Goal: Information Seeking & Learning: Learn about a topic

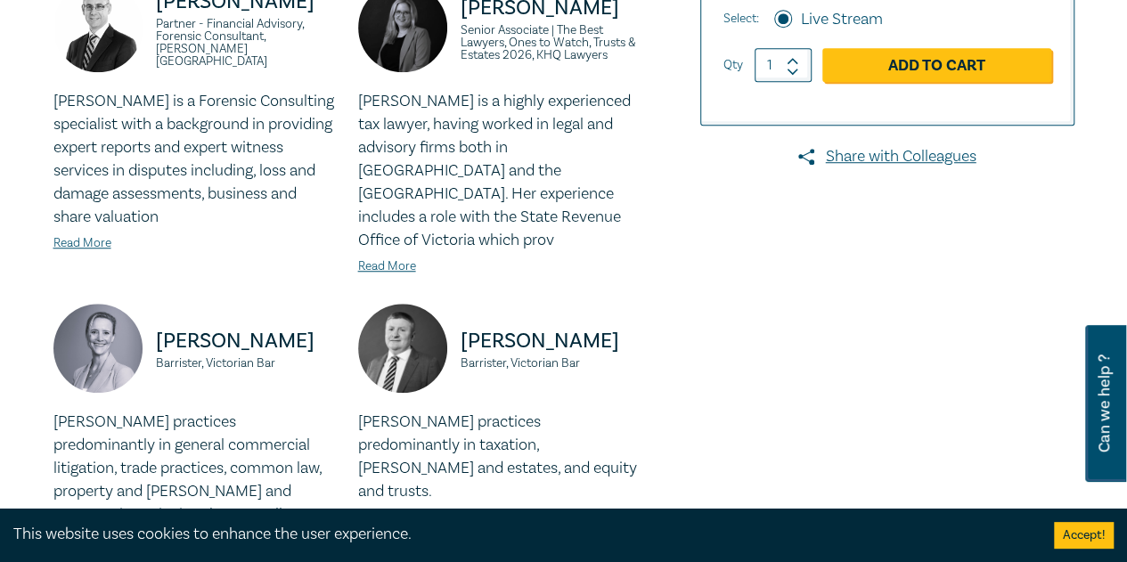
scroll to position [1188, 0]
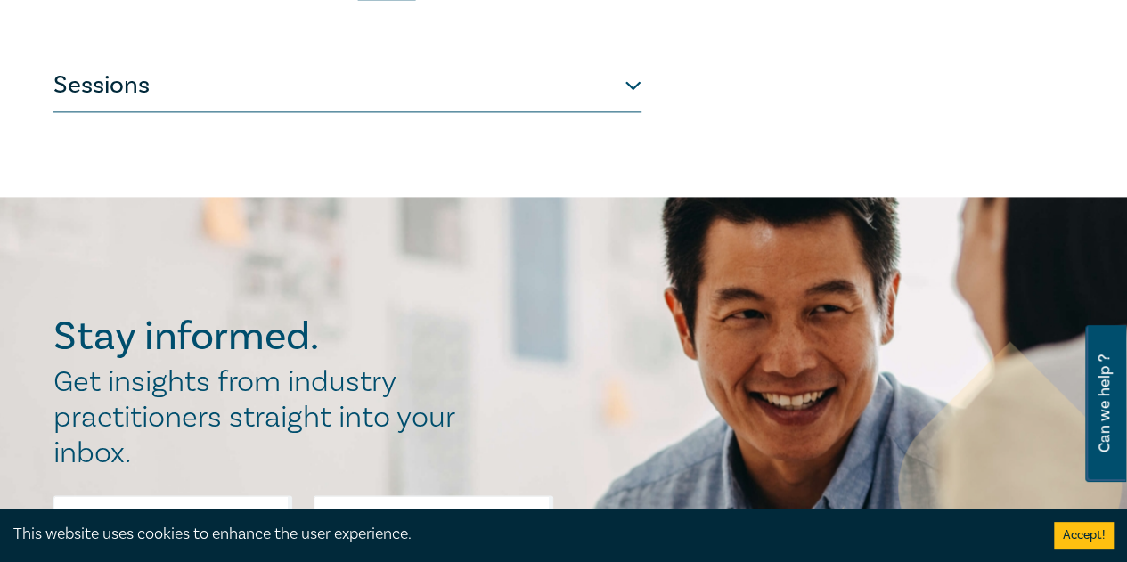
click at [194, 59] on button "Sessions" at bounding box center [347, 85] width 588 height 53
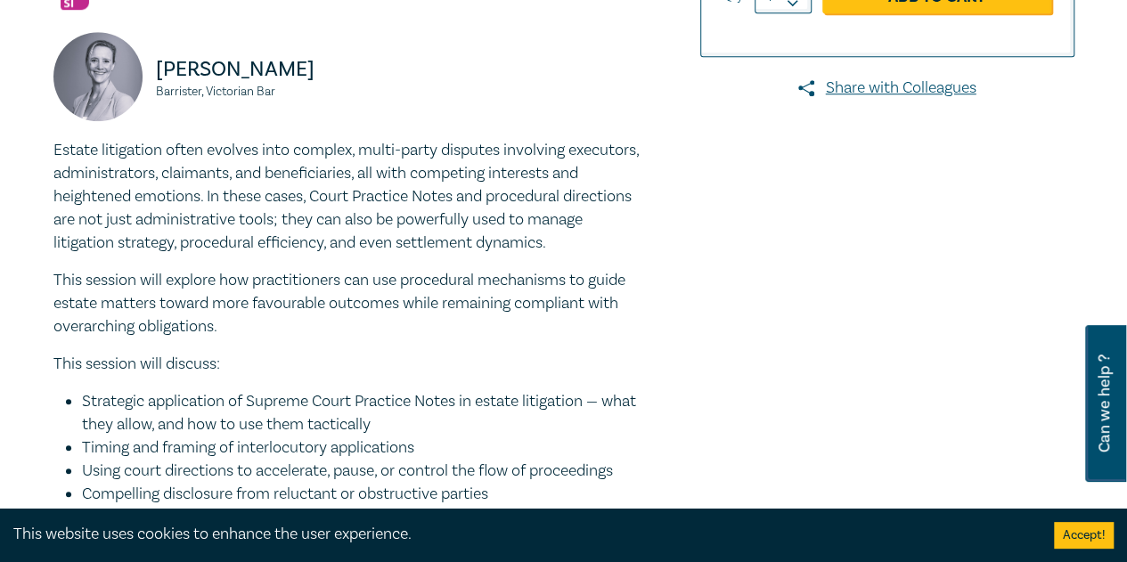
scroll to position [0, 0]
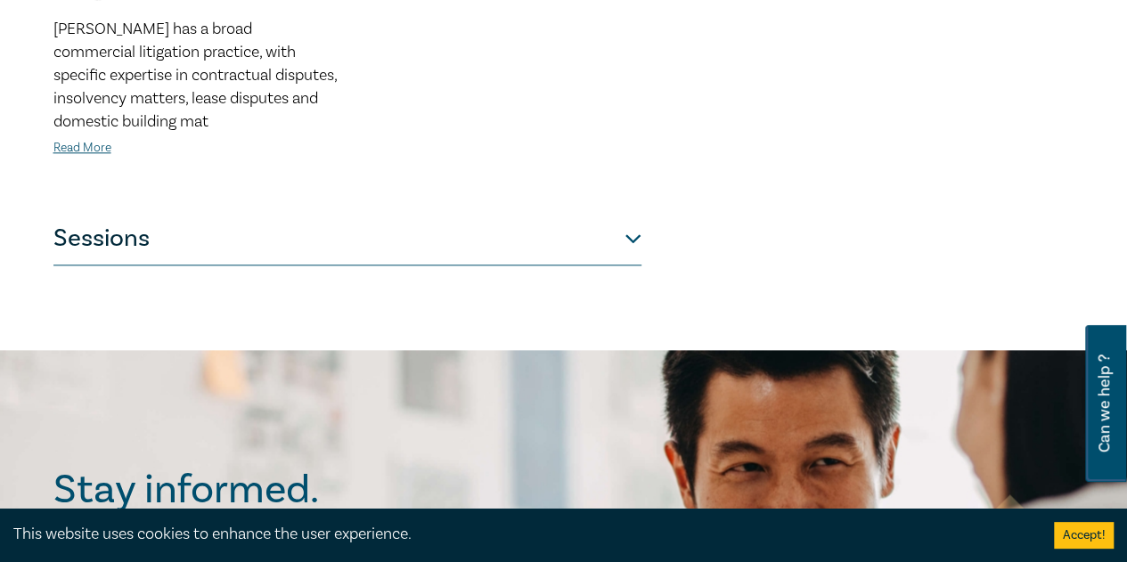
click at [256, 231] on button "Sessions" at bounding box center [347, 238] width 588 height 53
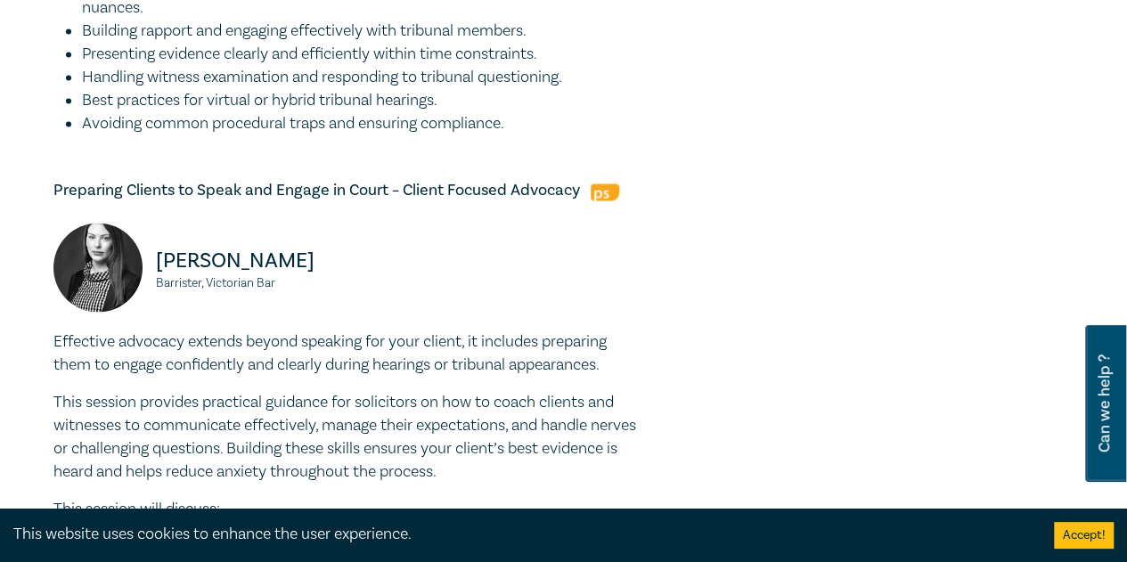
scroll to position [1775, 0]
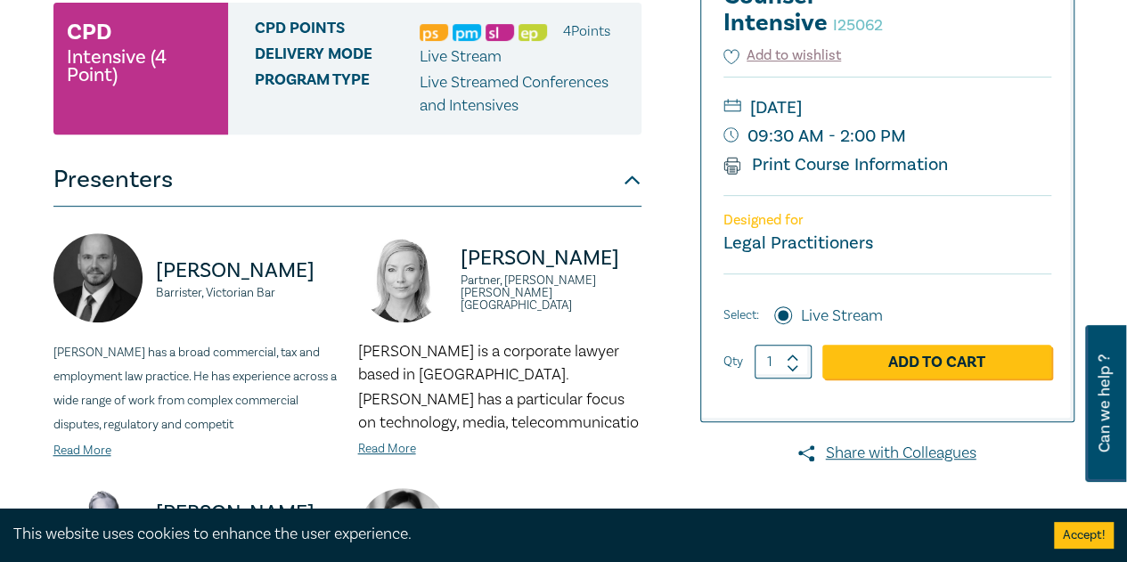
scroll to position [891, 0]
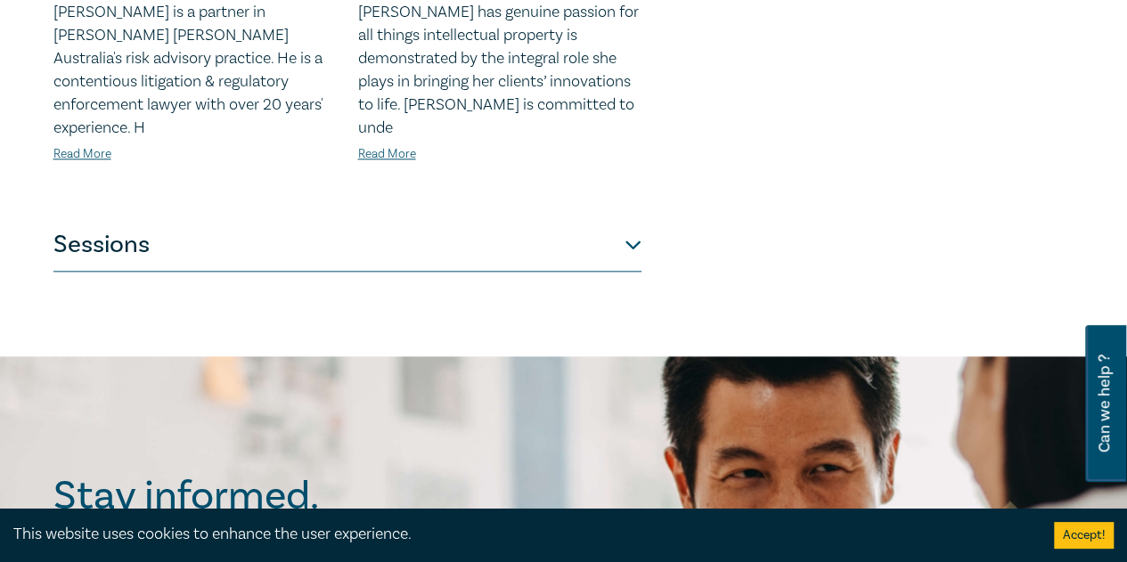
click at [304, 227] on button "Sessions" at bounding box center [347, 244] width 588 height 53
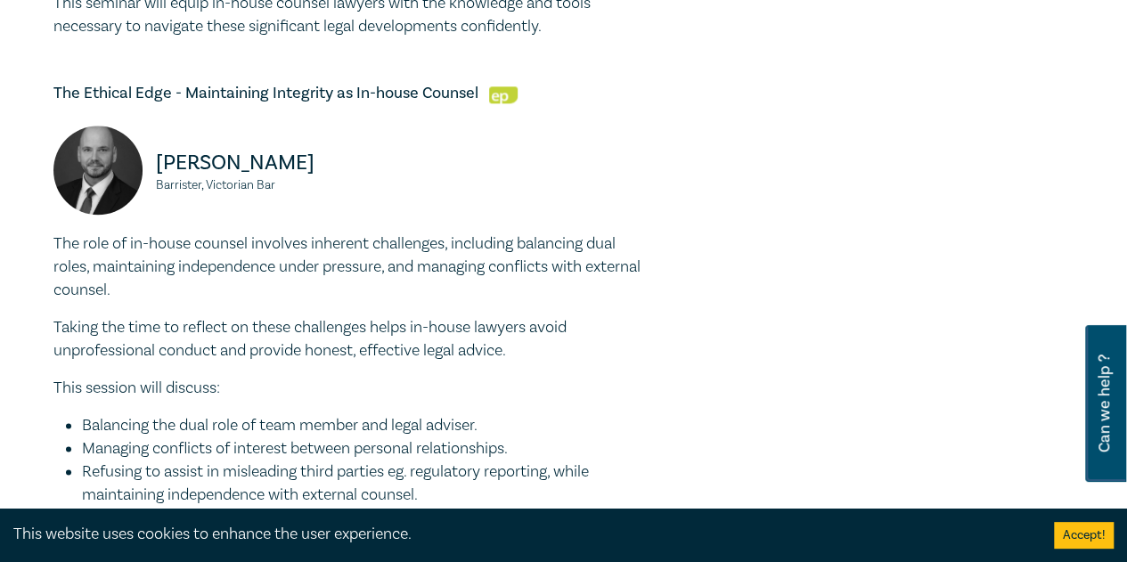
scroll to position [0, 0]
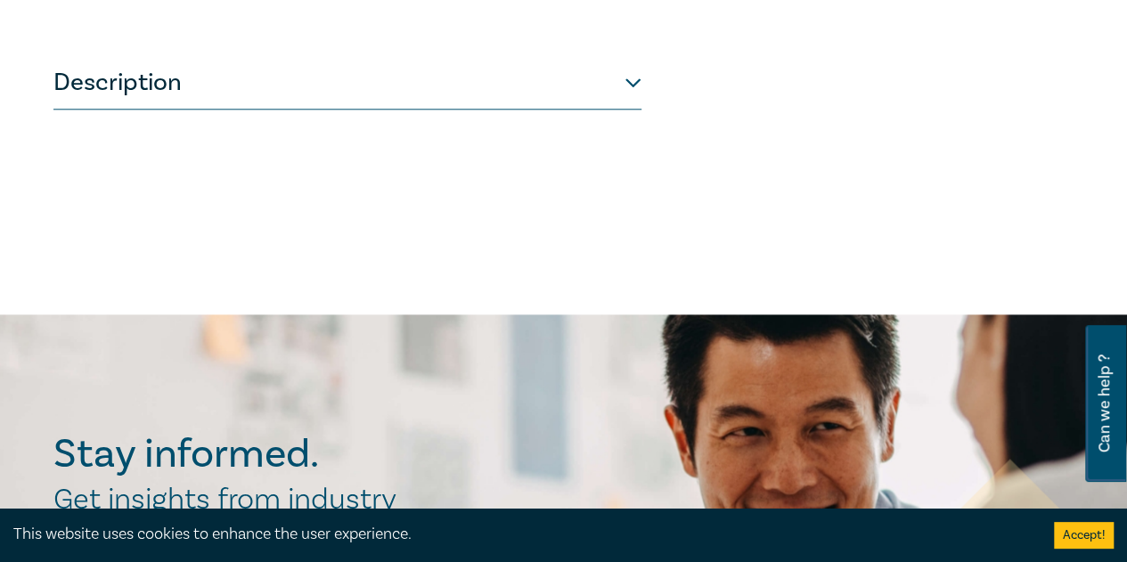
scroll to position [594, 0]
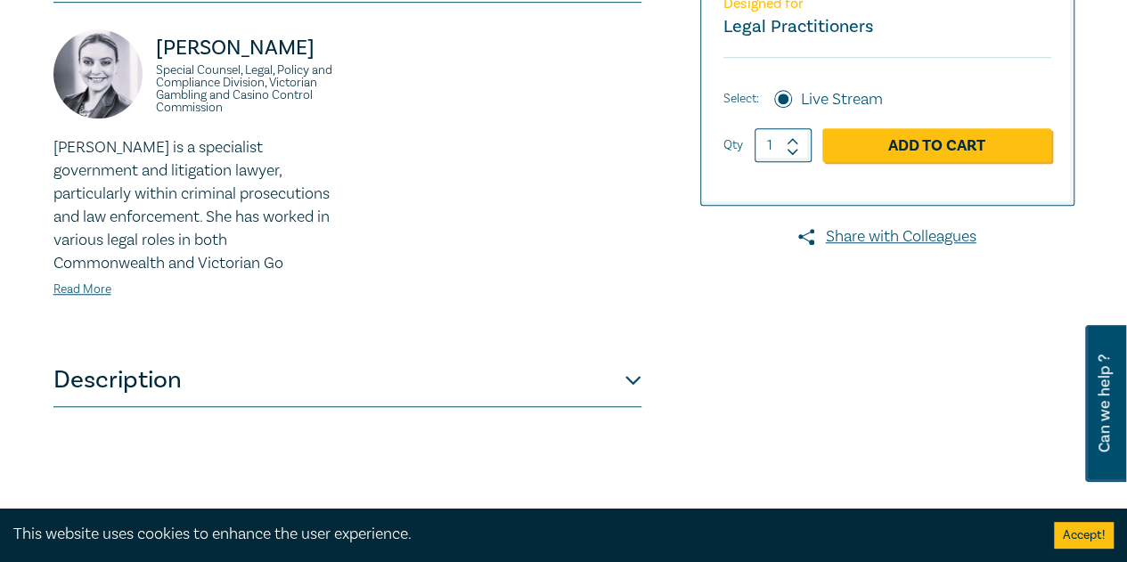
click at [166, 375] on button "Description" at bounding box center [347, 380] width 588 height 53
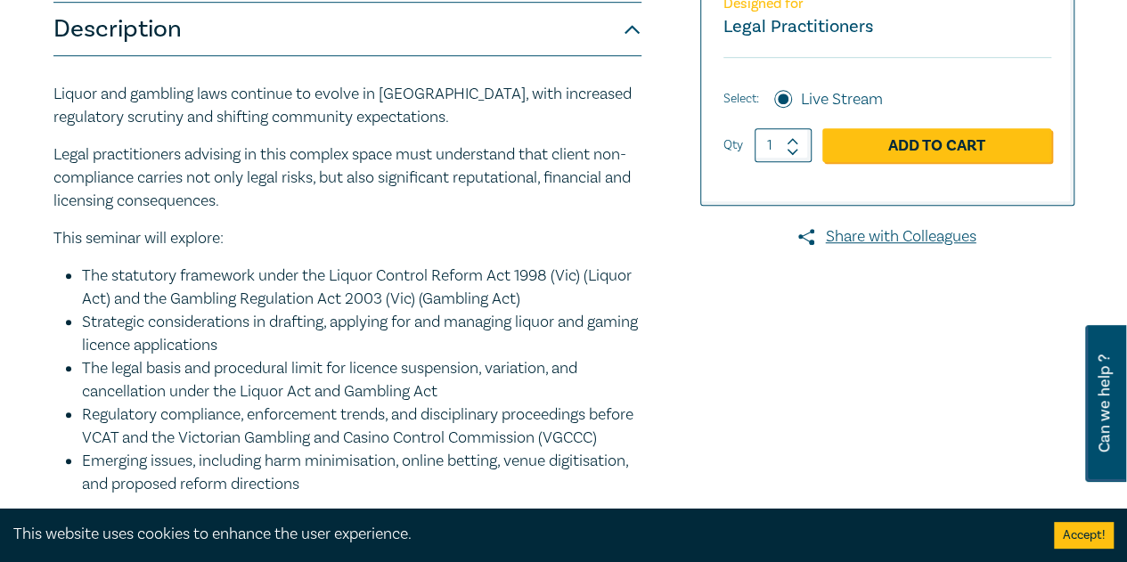
scroll to position [0, 0]
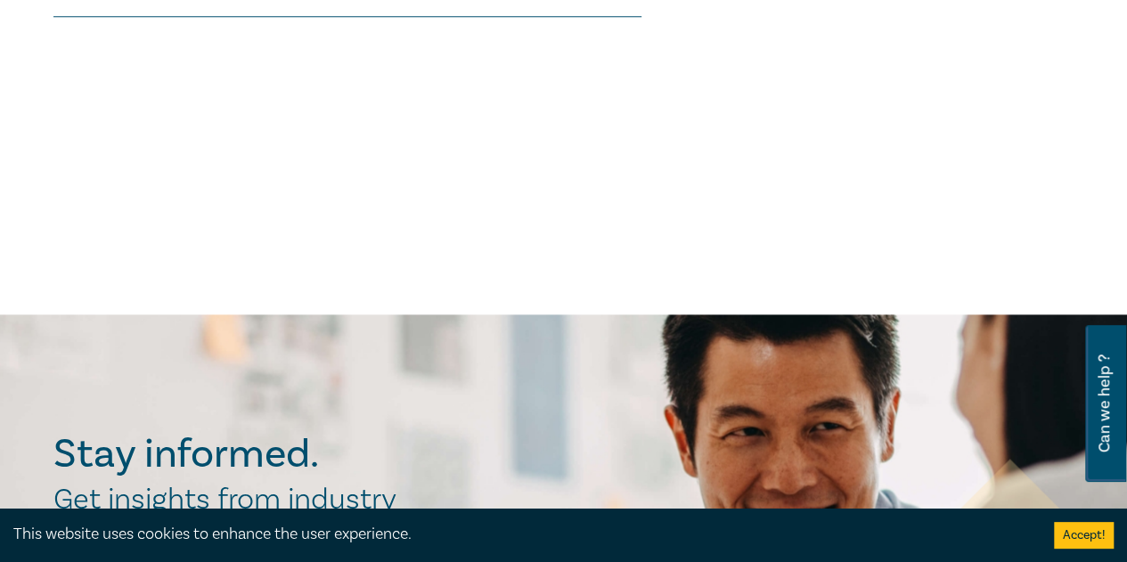
scroll to position [594, 0]
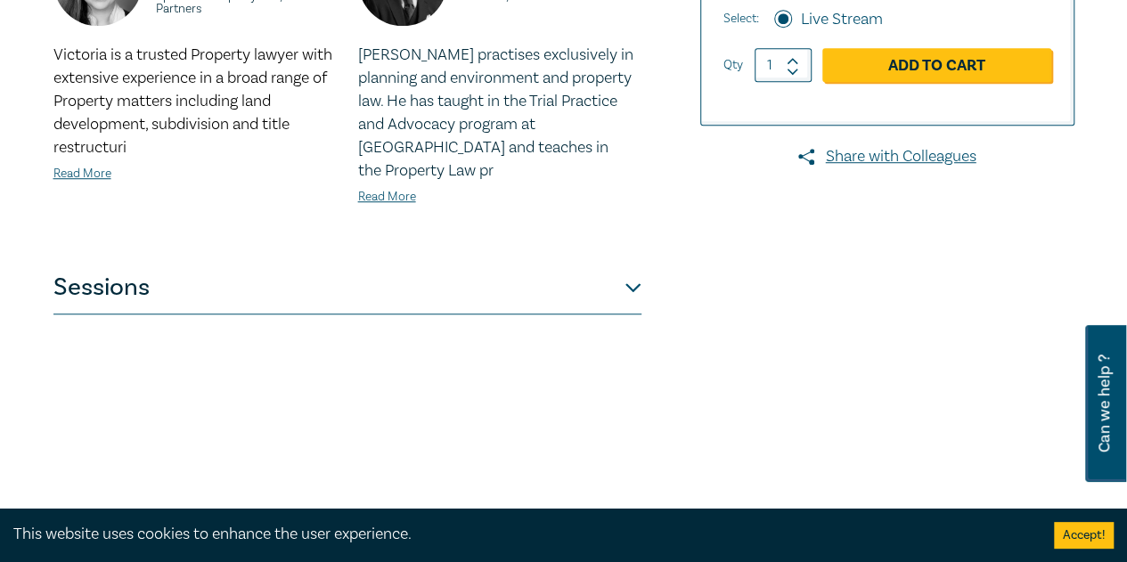
click at [152, 281] on button "Sessions" at bounding box center [347, 287] width 588 height 53
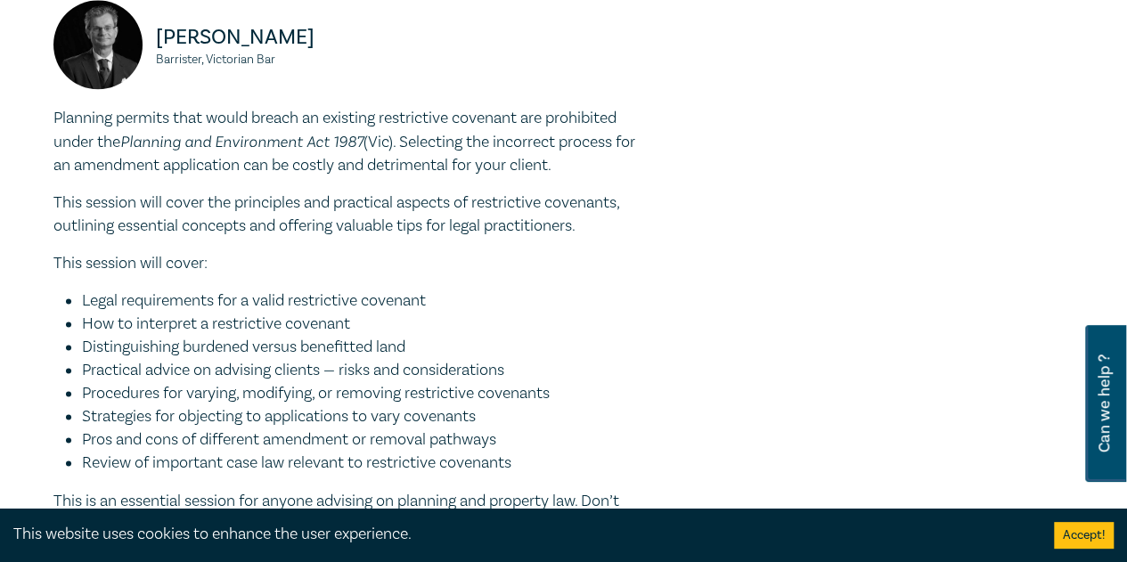
scroll to position [1485, 0]
